Goal: Task Accomplishment & Management: Use online tool/utility

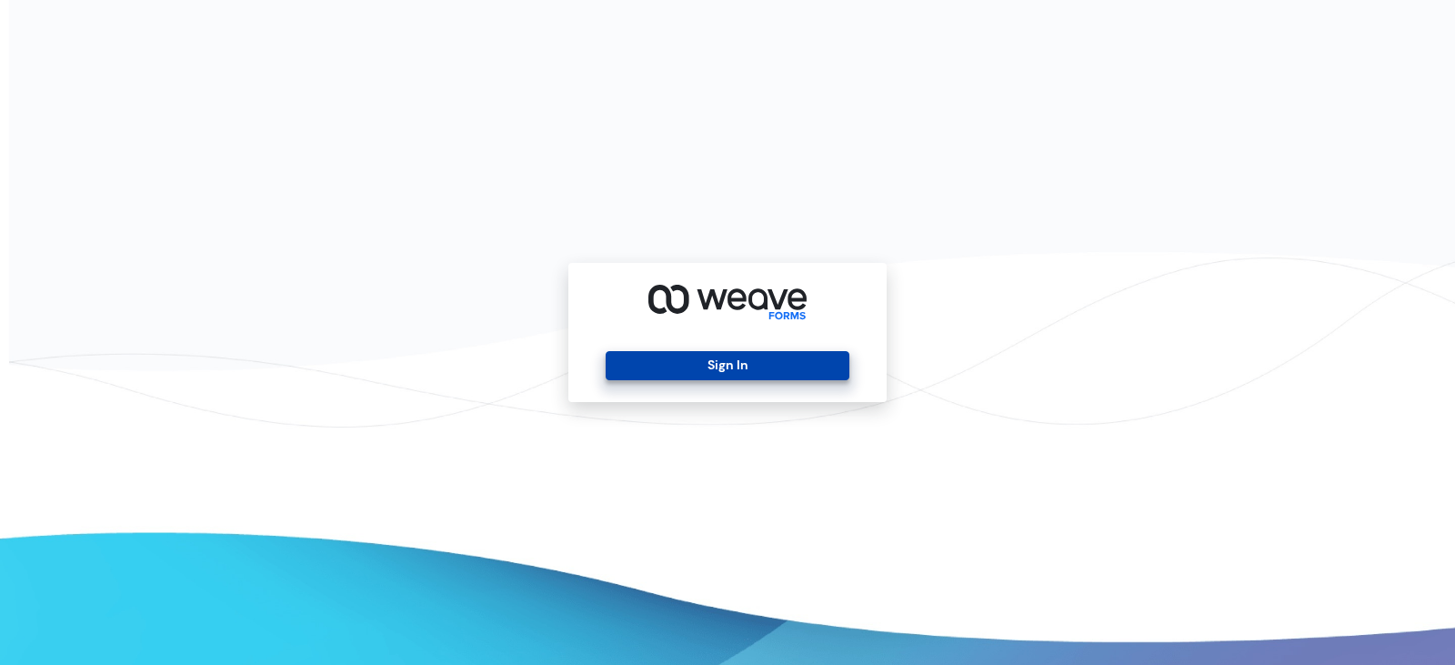
click at [741, 364] on button "Sign In" at bounding box center [727, 365] width 243 height 29
